Goal: Check status: Check status

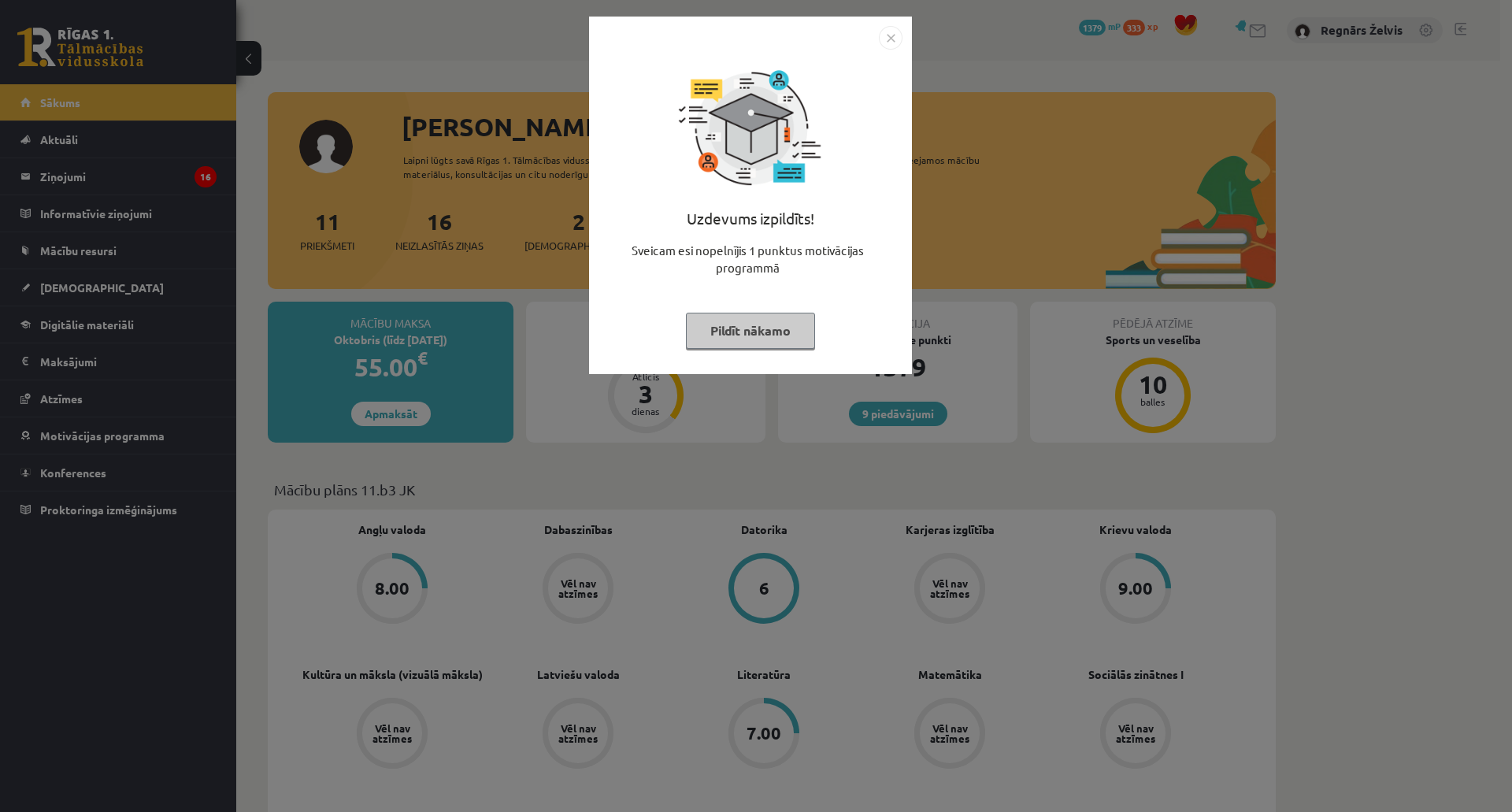
click at [76, 167] on div "Uzdevums izpildīts! Sveicam esi nopelnījis 1 punktus motivācijas programmā Pild…" at bounding box center [756, 406] width 1512 height 812
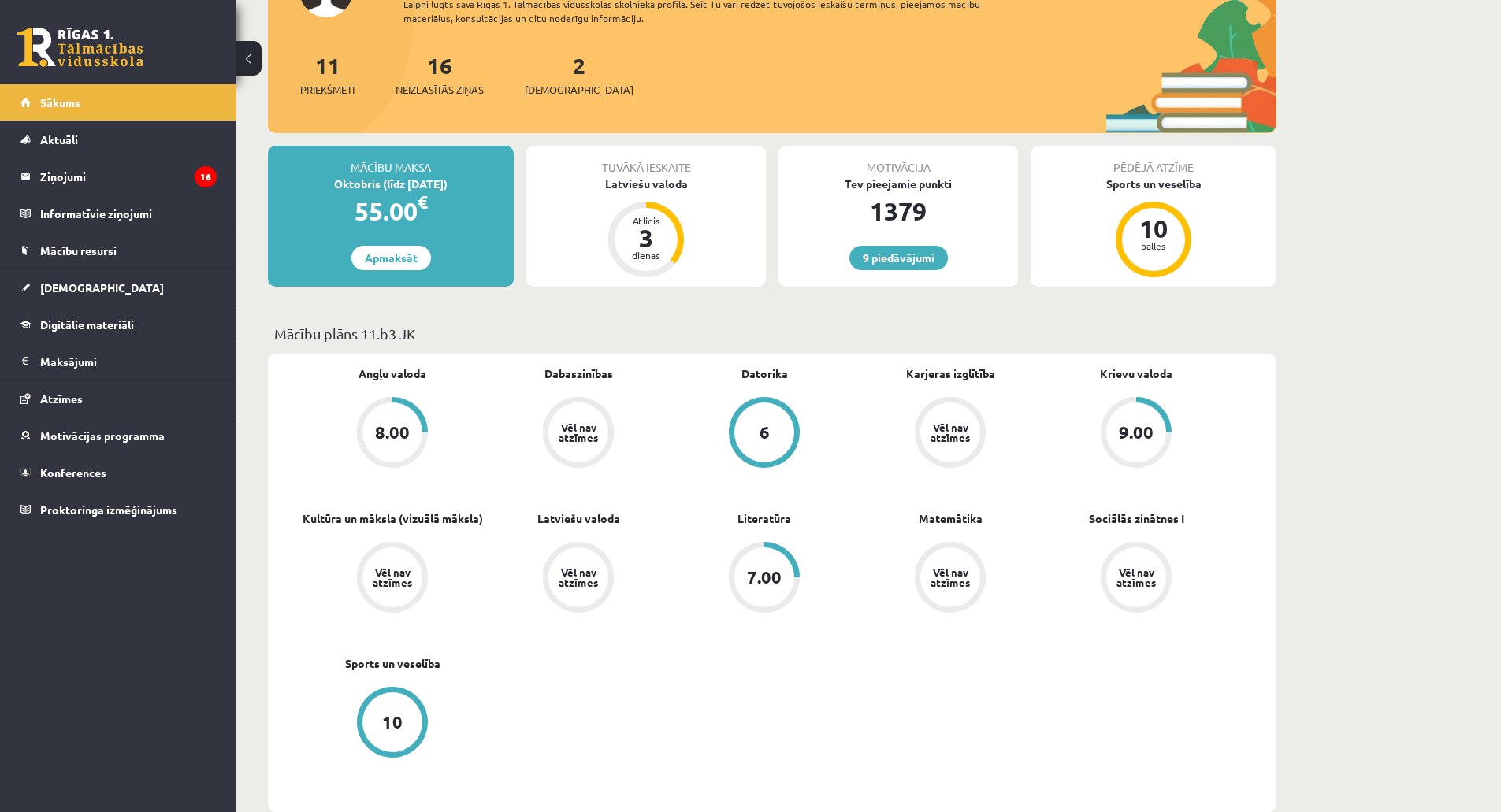
scroll to position [157, 0]
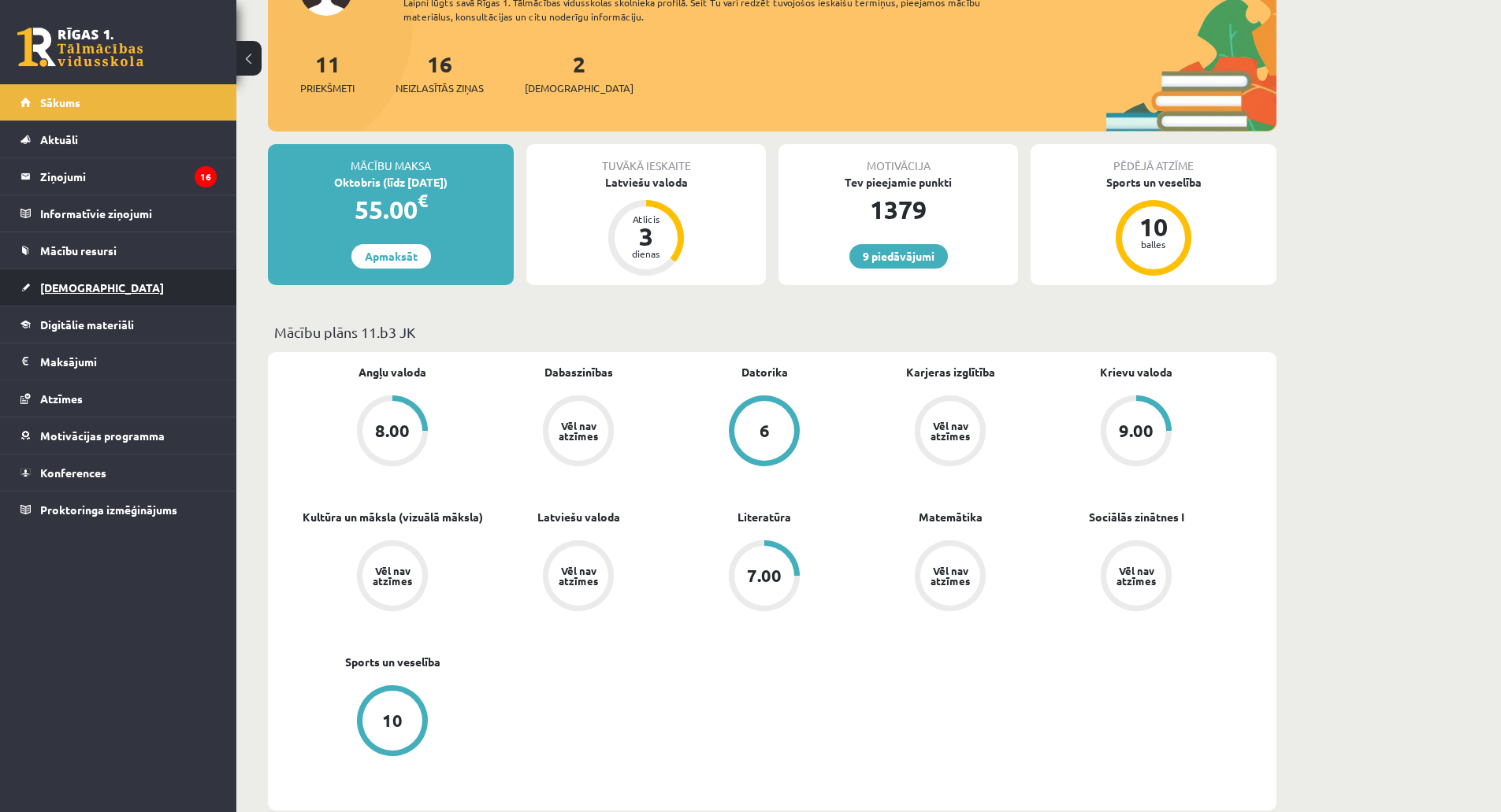
click at [61, 291] on span "[DEMOGRAPHIC_DATA]" at bounding box center [102, 287] width 124 height 14
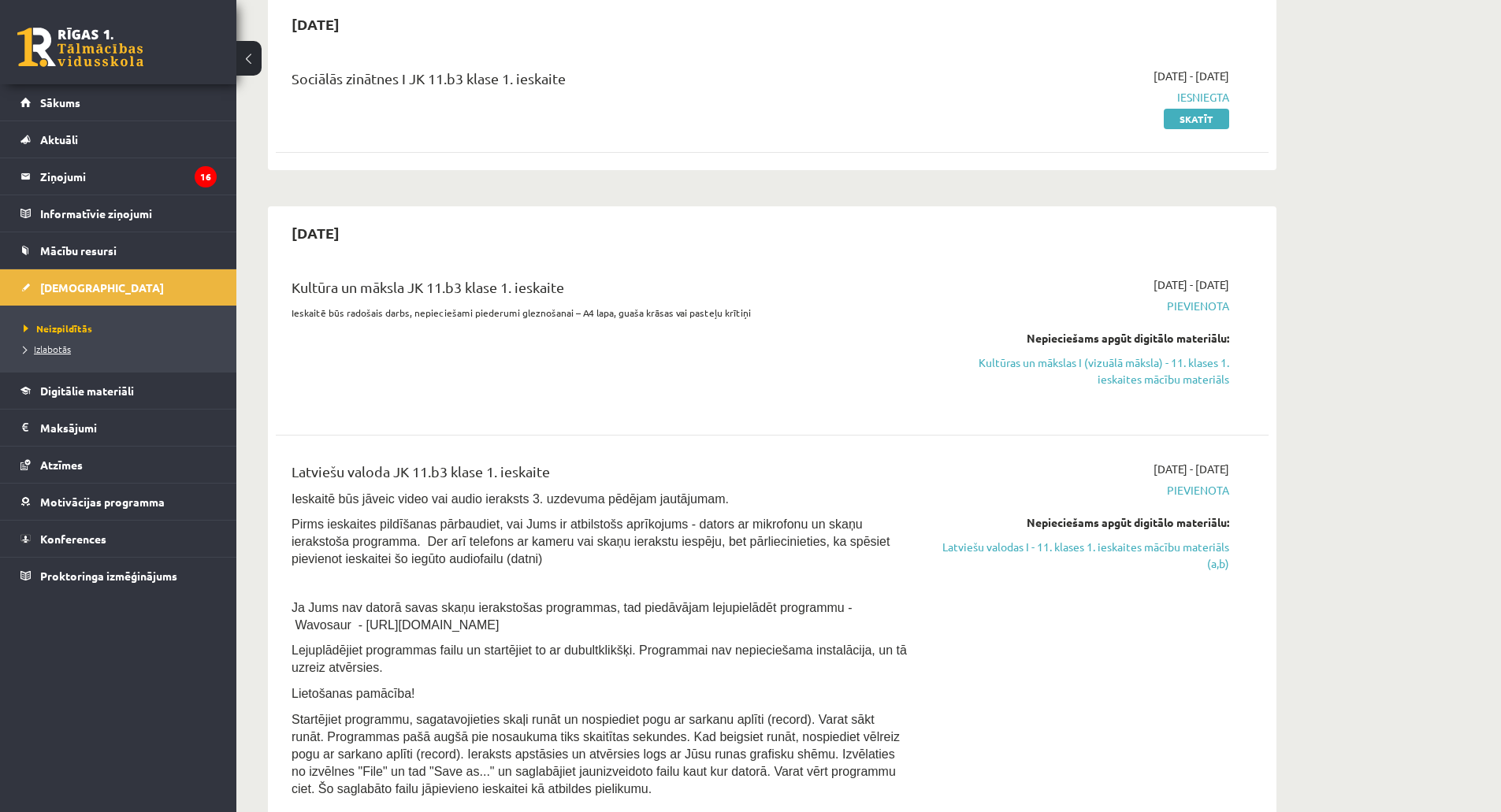
click at [42, 348] on span "Izlabotās" at bounding box center [48, 349] width 48 height 12
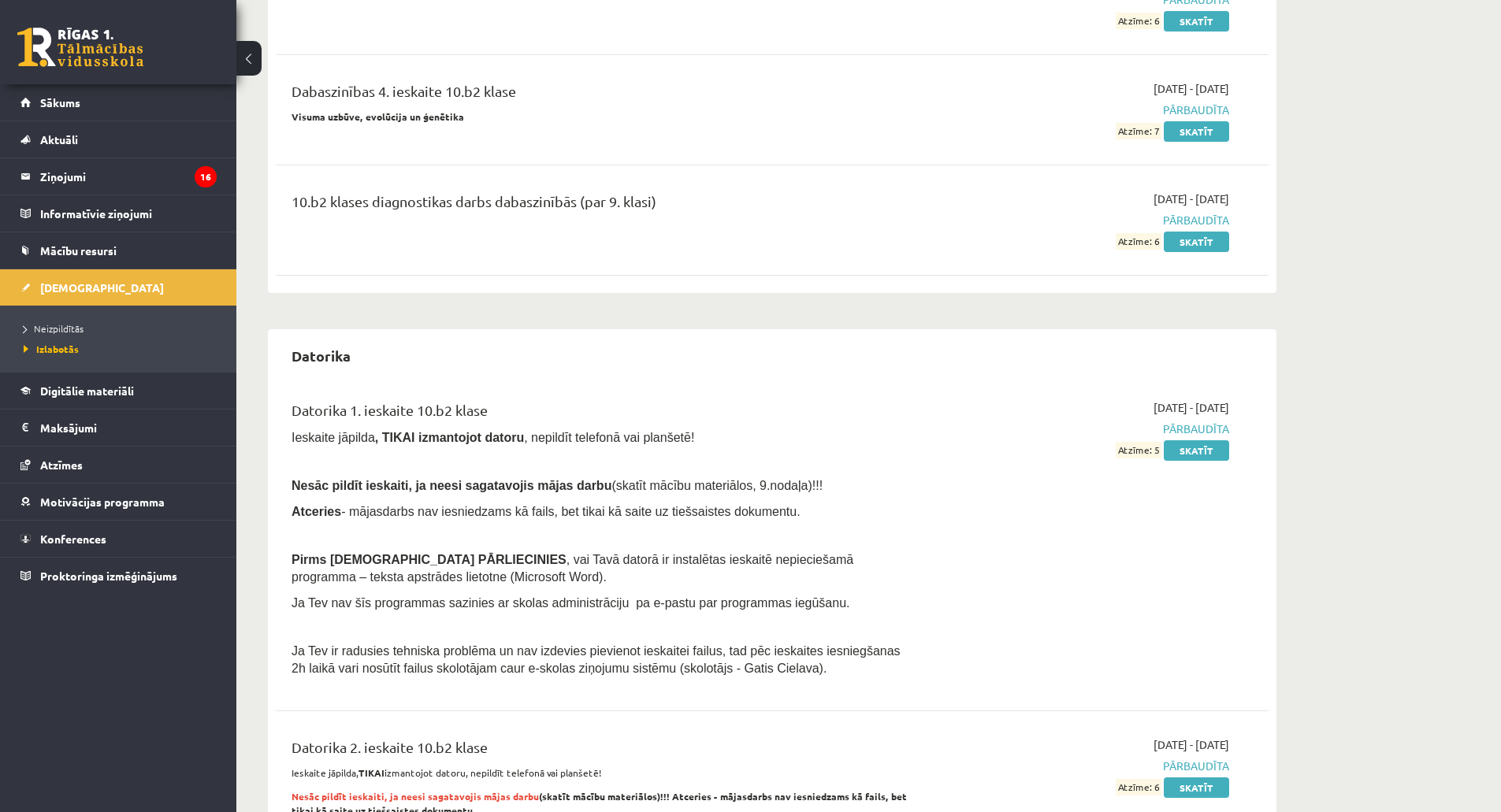
scroll to position [1182, 0]
click at [51, 341] on li "Izlabotās" at bounding box center [122, 348] width 197 height 20
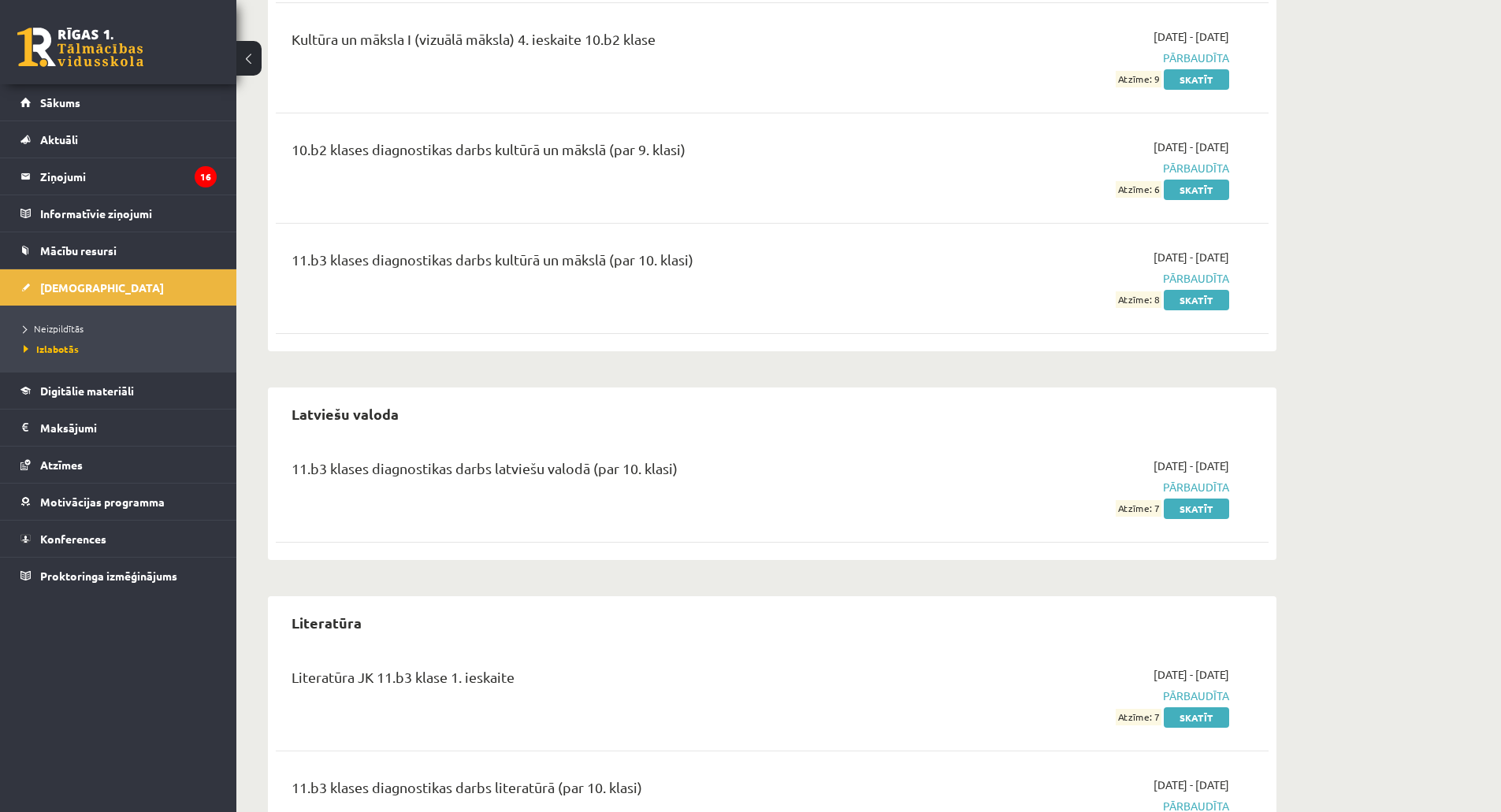
scroll to position [3624, 0]
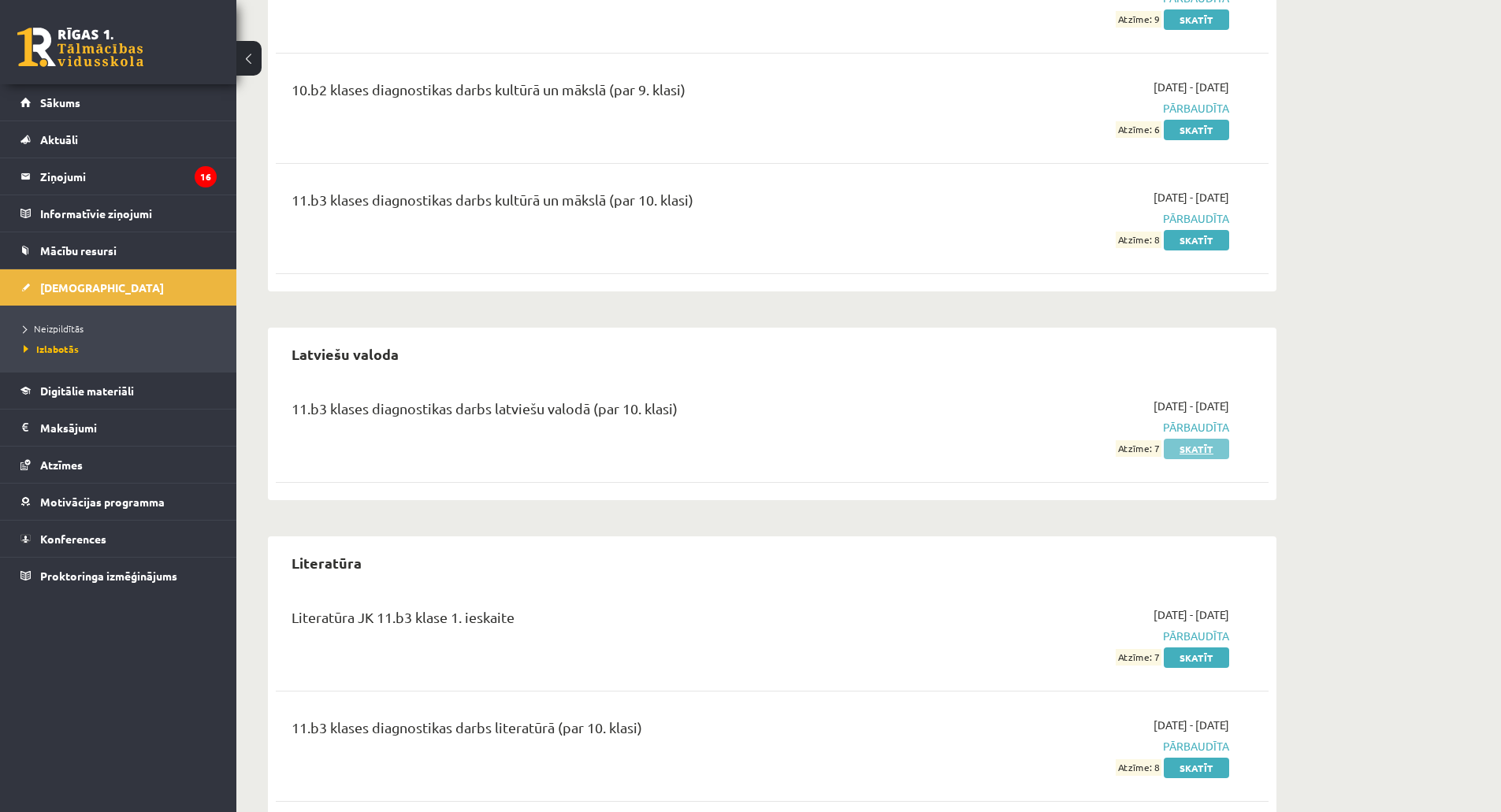
click at [1172, 438] on link "Skatīt" at bounding box center [1196, 448] width 66 height 20
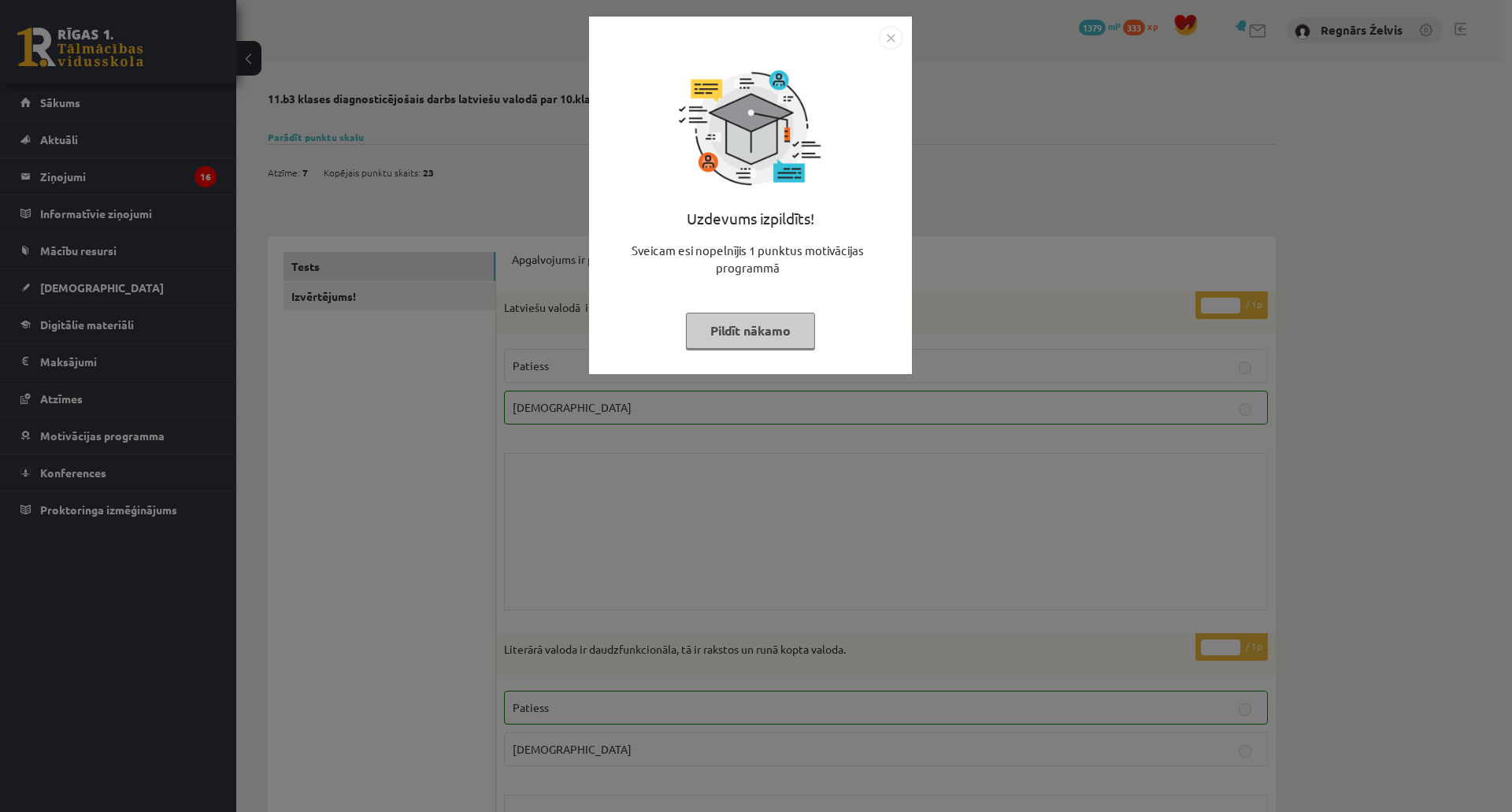
click at [929, 466] on div "Uzdevums izpildīts! Sveicam esi nopelnījis 1 punktus motivācijas programmā Pild…" at bounding box center [756, 406] width 1512 height 812
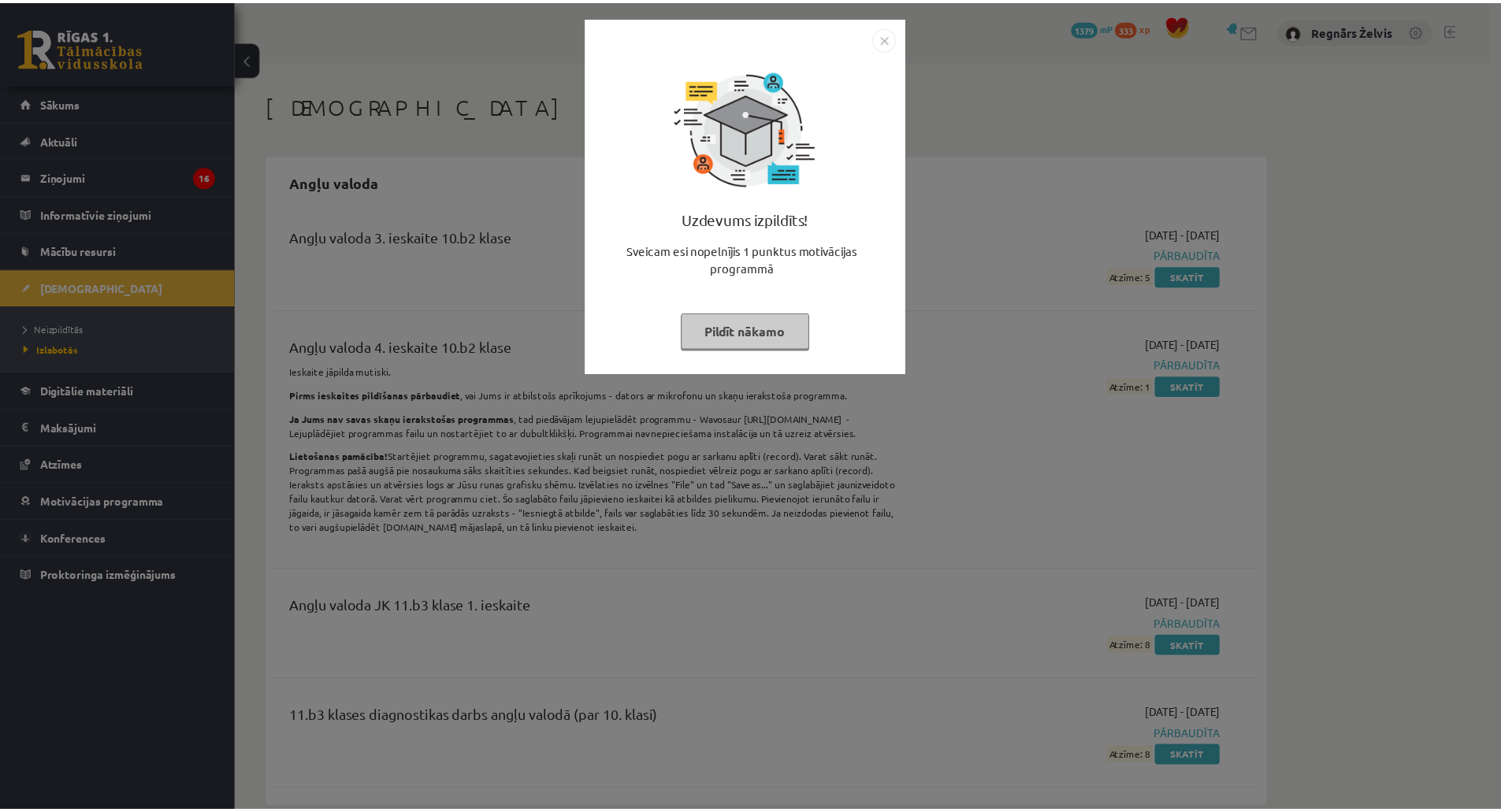
scroll to position [3624, 0]
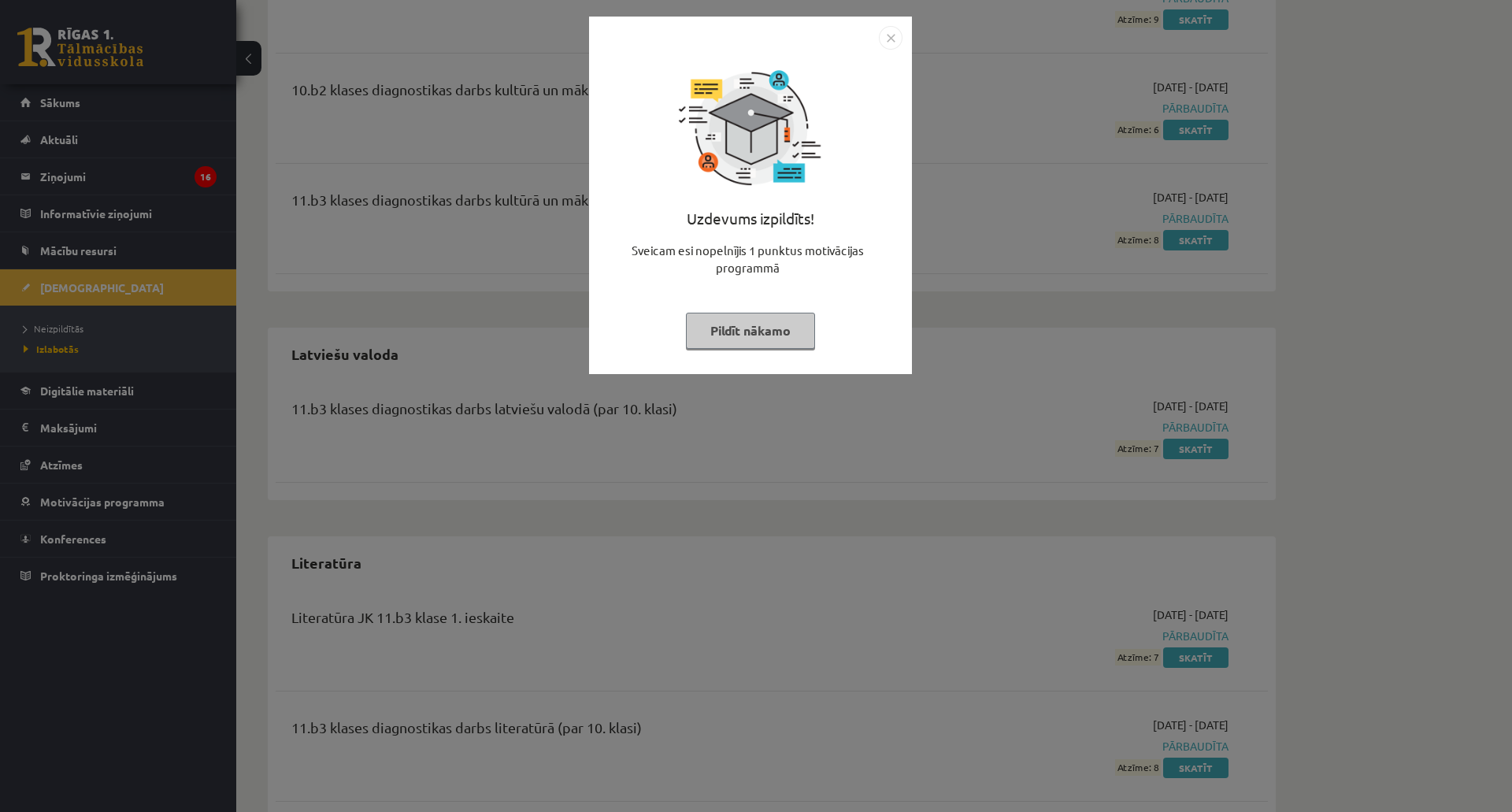
click at [897, 38] on img "Close" at bounding box center [890, 37] width 24 height 24
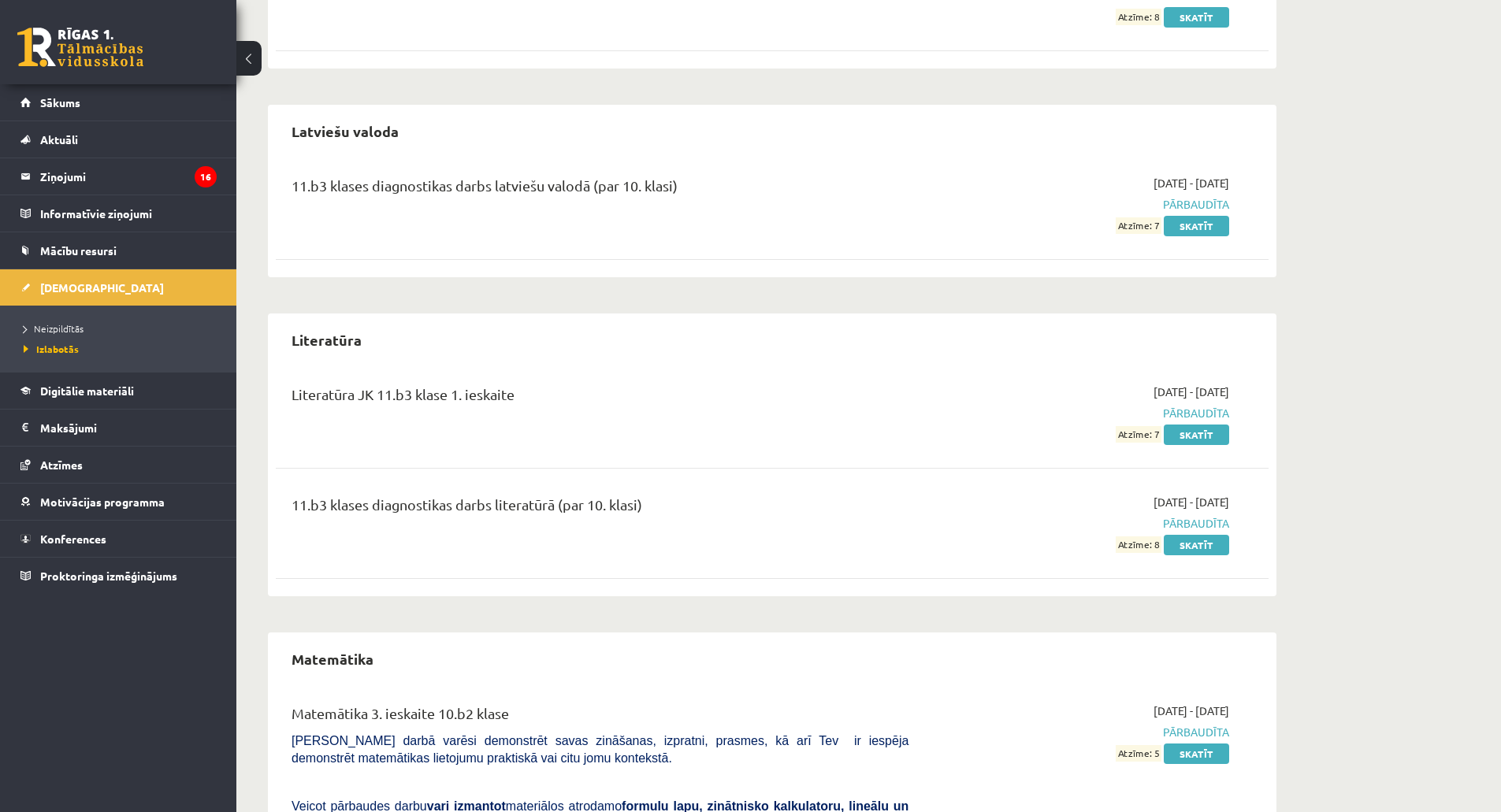
scroll to position [3860, 0]
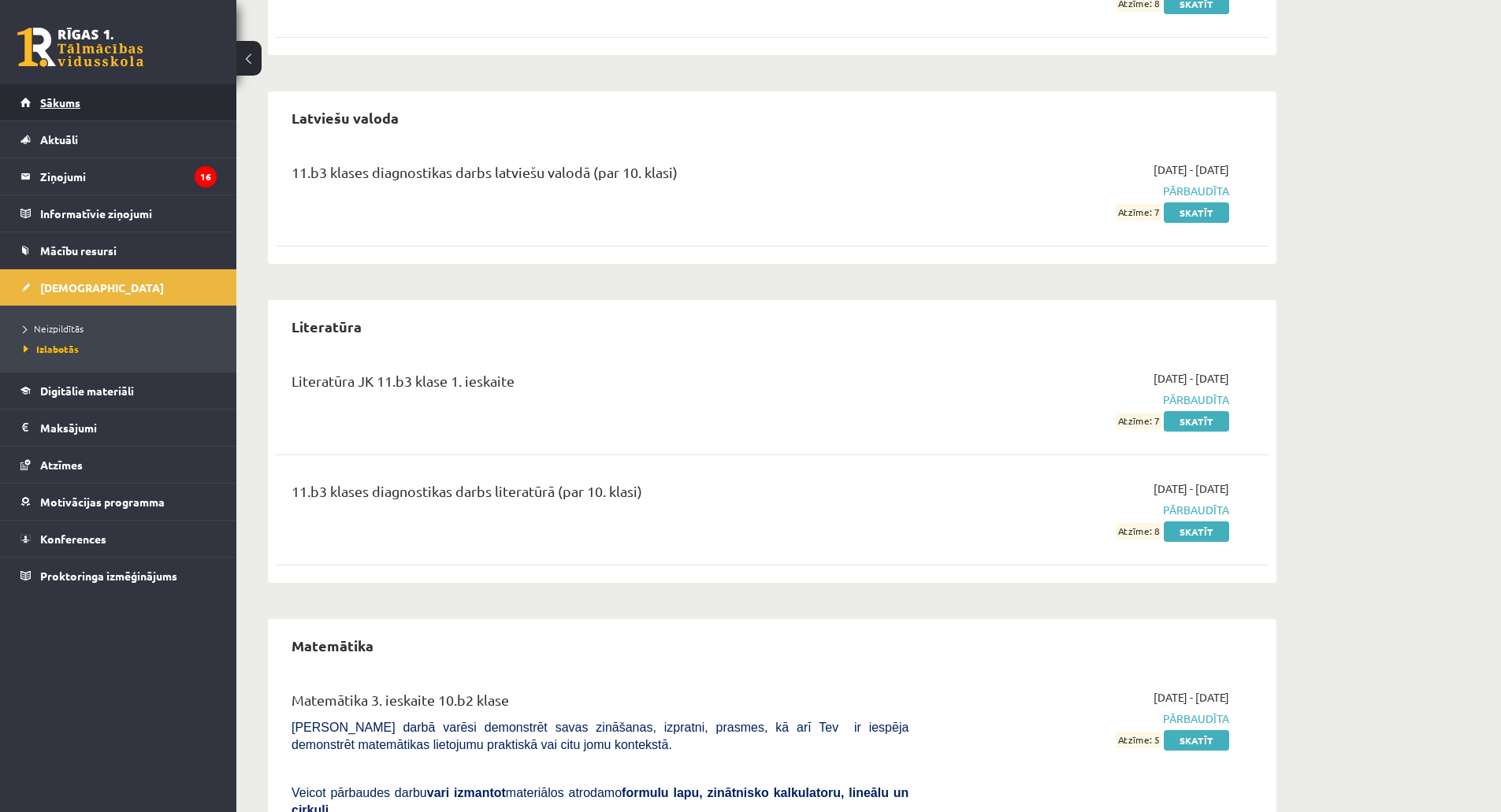
click at [55, 88] on link "Sākums" at bounding box center [118, 102] width 196 height 36
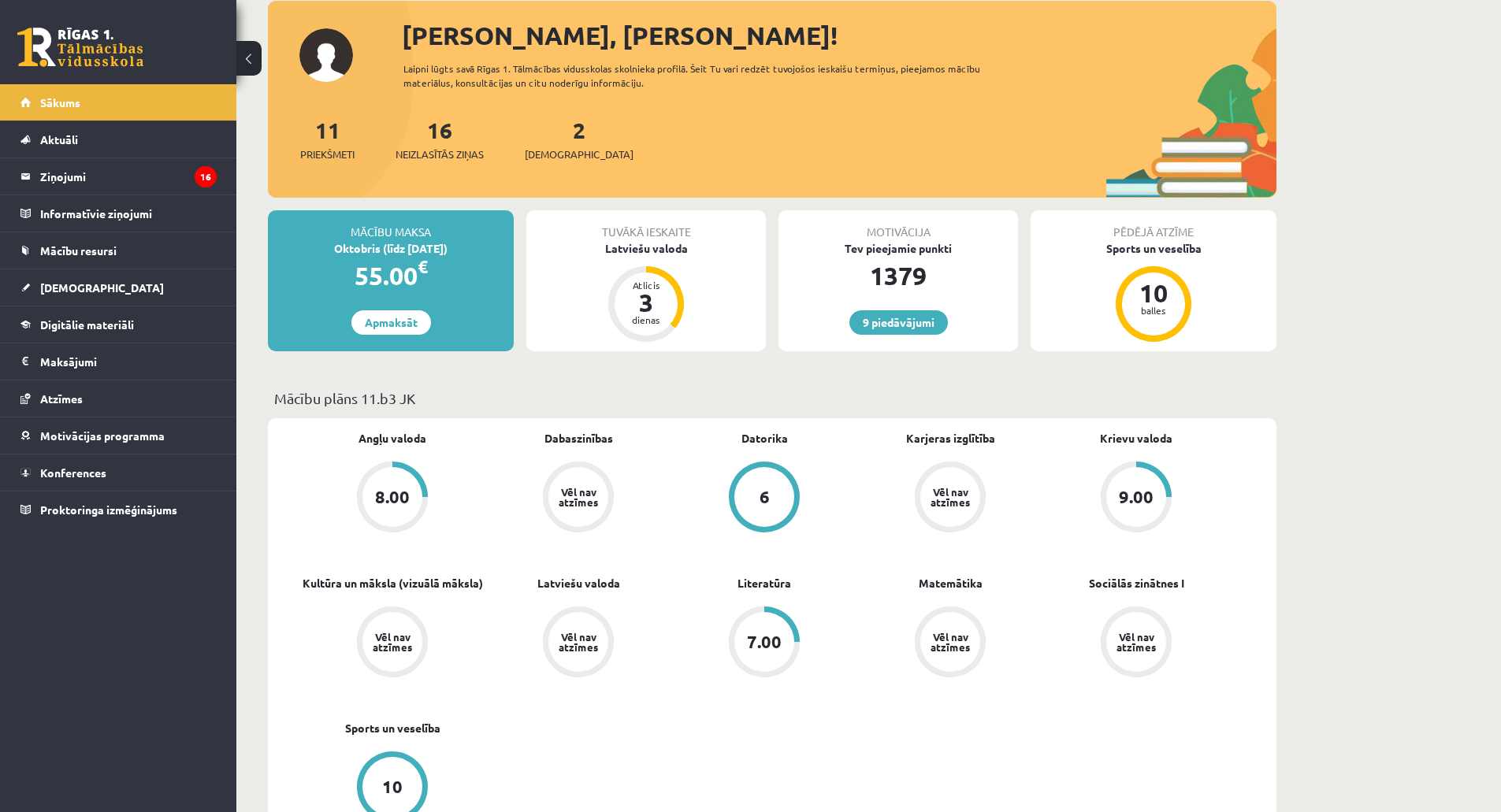
scroll to position [236, 0]
